Goal: Task Accomplishment & Management: Manage account settings

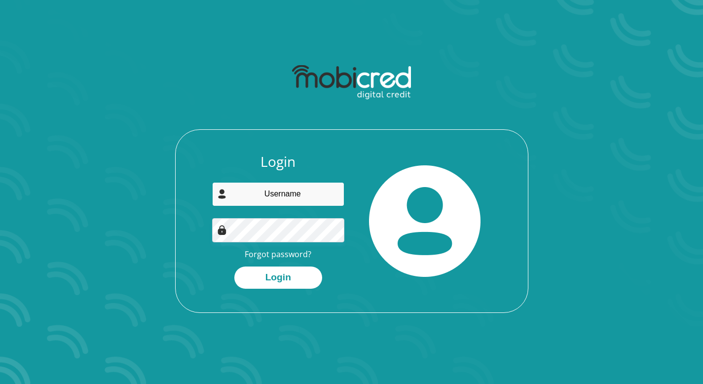
click at [278, 187] on input "email" at bounding box center [278, 194] width 132 height 24
type input "[EMAIL_ADDRESS][DOMAIN_NAME]"
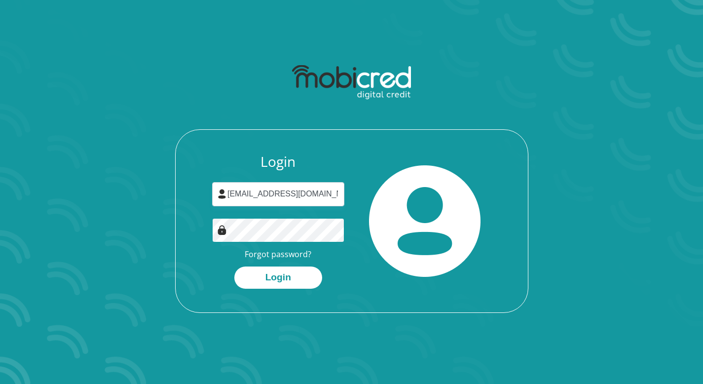
click at [234, 266] on button "Login" at bounding box center [278, 277] width 88 height 22
